Goal: Book appointment/travel/reservation

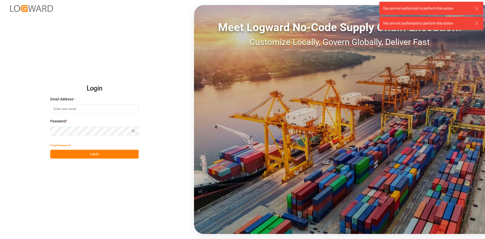
type input "[EMAIL_ADDRESS][DOMAIN_NAME]"
click at [84, 155] on button "Log In" at bounding box center [94, 154] width 88 height 9
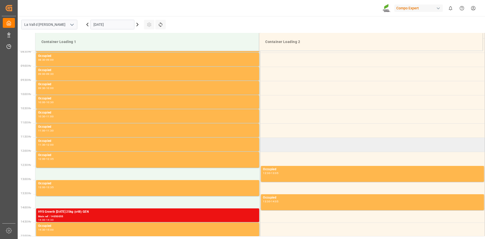
scroll to position [251, 0]
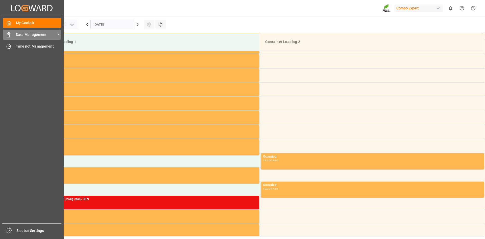
click at [30, 33] on span "Data Management" at bounding box center [36, 34] width 40 height 5
click at [51, 35] on span "Data Management" at bounding box center [36, 34] width 40 height 5
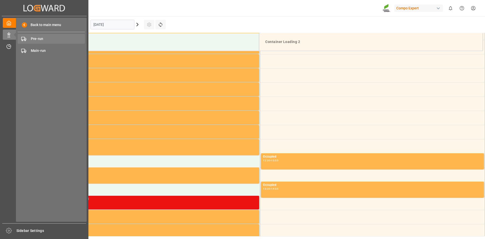
click at [54, 42] on div "Pre-run Pre-run" at bounding box center [51, 39] width 67 height 10
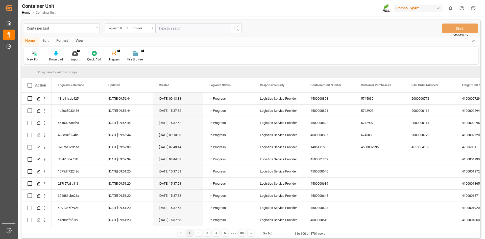
click at [170, 24] on input "text" at bounding box center [193, 28] width 76 height 10
type input "4510364667"
click at [235, 30] on icon "search button" at bounding box center [236, 28] width 6 height 6
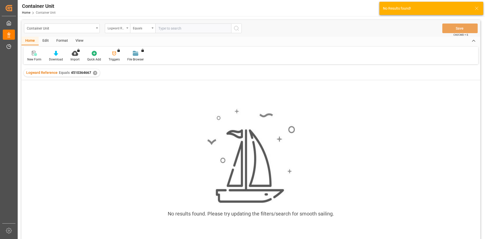
click at [128, 28] on icon "open menu" at bounding box center [127, 28] width 2 height 1
click at [155, 27] on input "text" at bounding box center [193, 28] width 76 height 10
click at [144, 27] on div "Equals" at bounding box center [141, 28] width 17 height 6
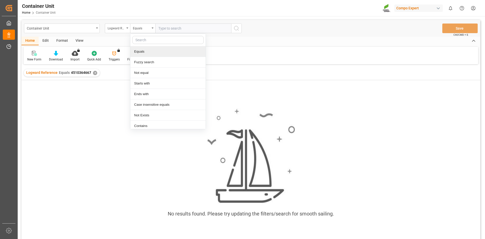
click at [366, 44] on div "Home Edit Format View" at bounding box center [250, 41] width 459 height 9
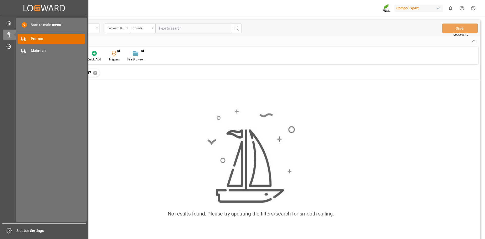
click at [44, 38] on span "Pre-run" at bounding box center [58, 38] width 54 height 5
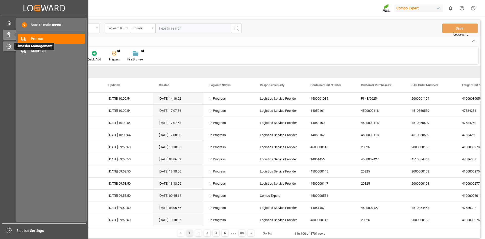
click at [8, 48] on icon at bounding box center [8, 46] width 5 height 5
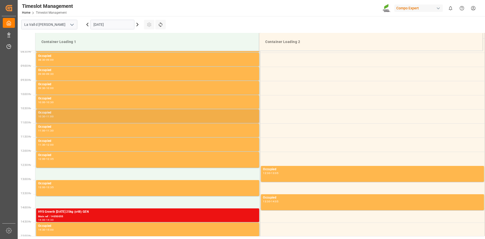
scroll to position [251, 0]
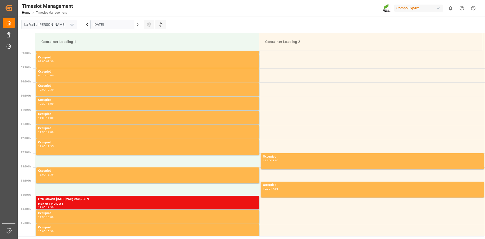
click at [108, 28] on input "[DATE]" at bounding box center [112, 25] width 44 height 10
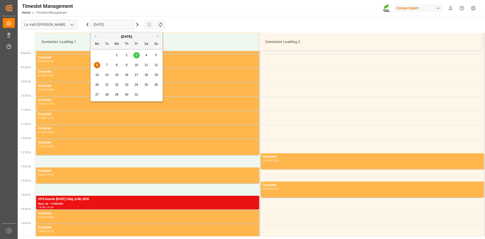
click at [103, 75] on div "13 14 15 16 17 18 19" at bounding box center [126, 75] width 69 height 10
click at [106, 75] on span "14" at bounding box center [106, 75] width 3 height 4
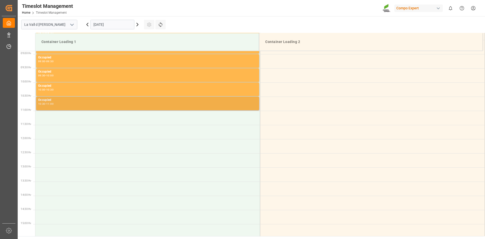
scroll to position [226, 0]
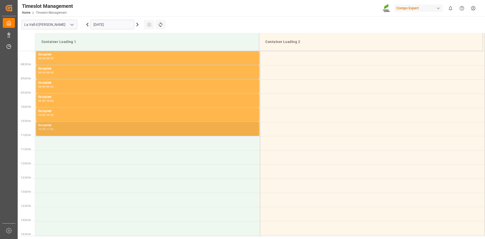
click at [103, 126] on div "Occupied" at bounding box center [147, 125] width 219 height 5
